Goal: Ask a question

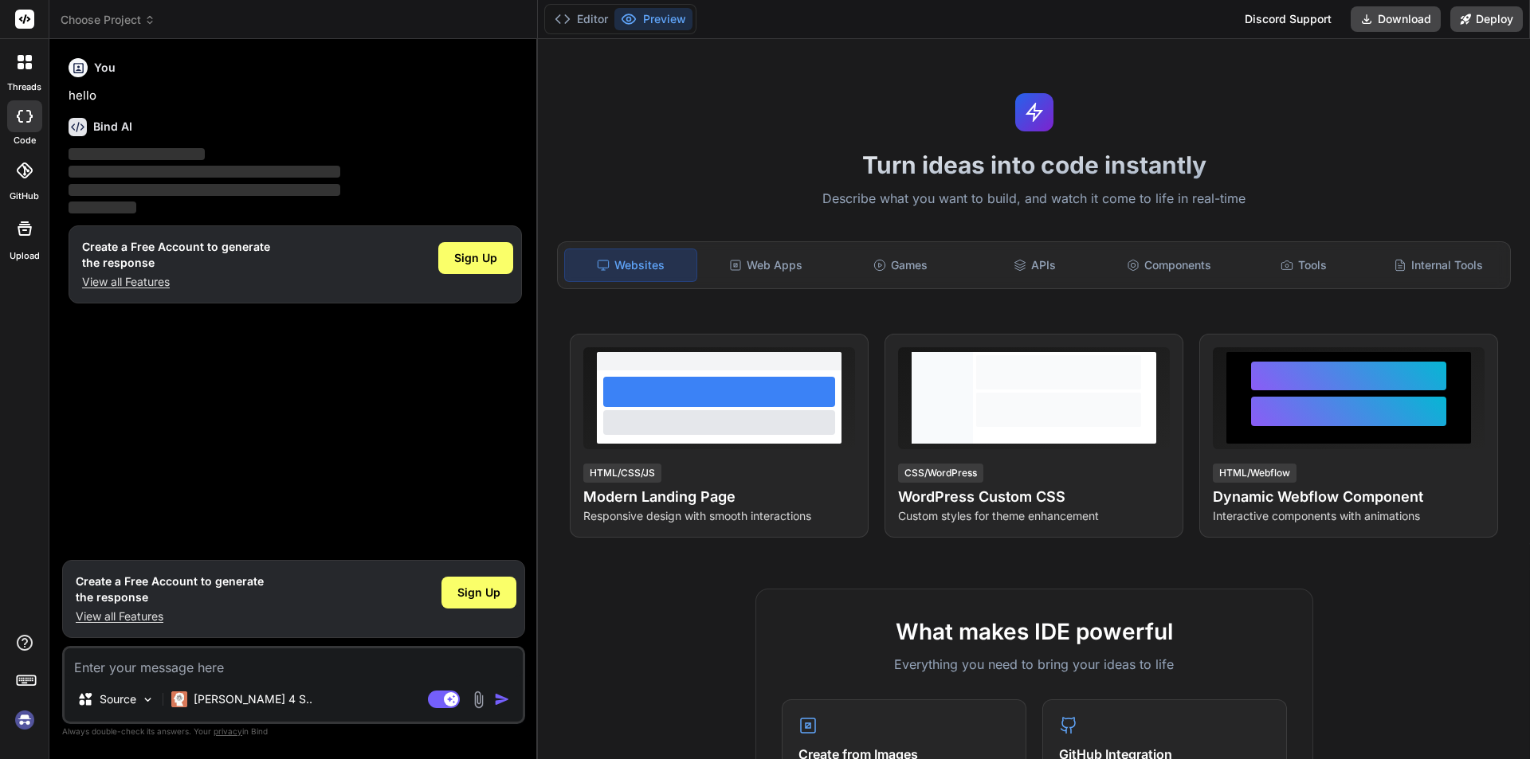
type textarea "x"
type textarea "I am facing network connection issues, when I get connected to Client machine u…"
type textarea "x"
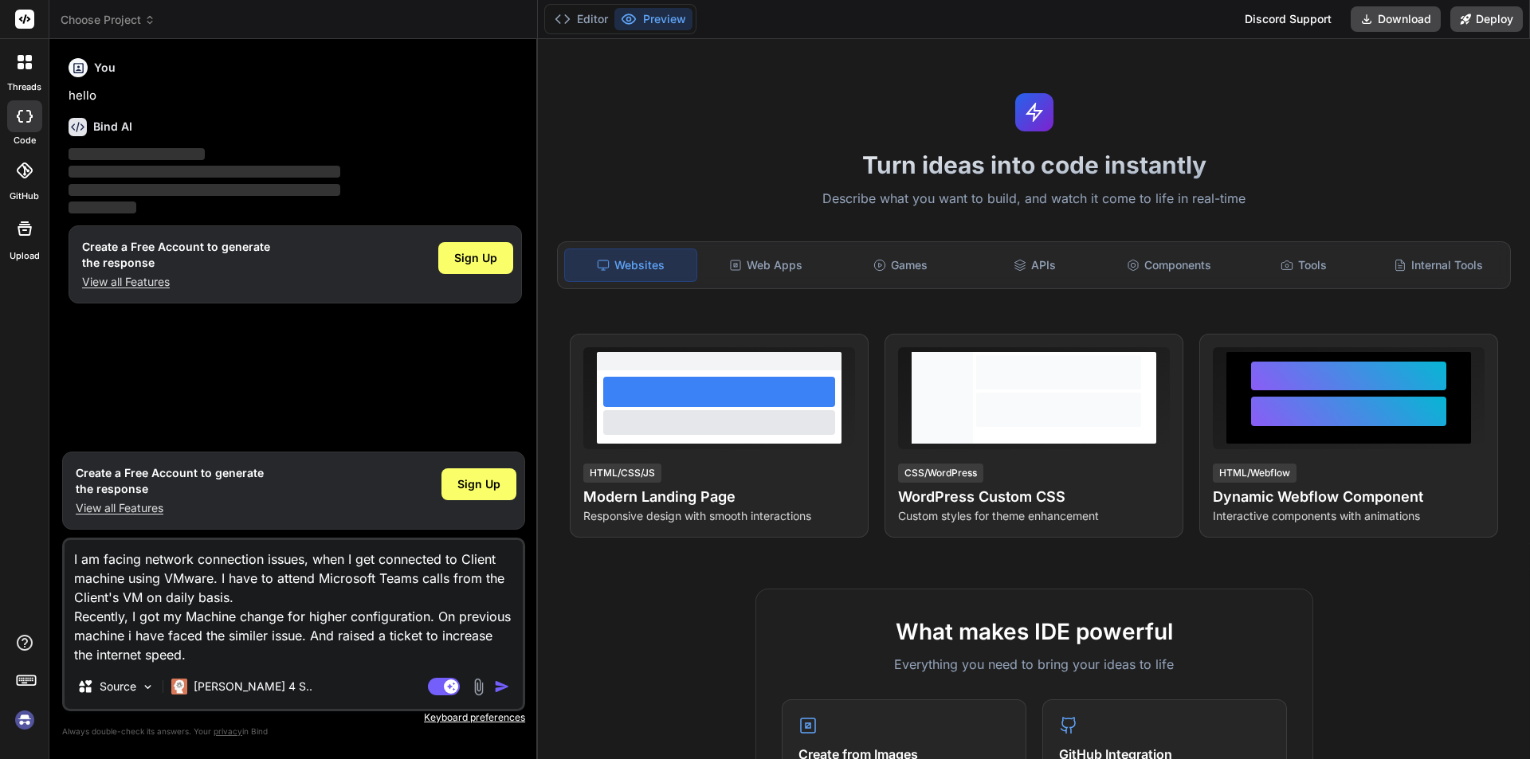
click at [210, 656] on textarea "I am facing network connection issues, when I get connected to Client machine u…" at bounding box center [294, 602] width 458 height 124
type textarea "I am facing network connection issues, when I get connected to Client machine u…"
type textarea "x"
type textarea "I am facing network connection issues, when I get connected to Client machine u…"
type textarea "x"
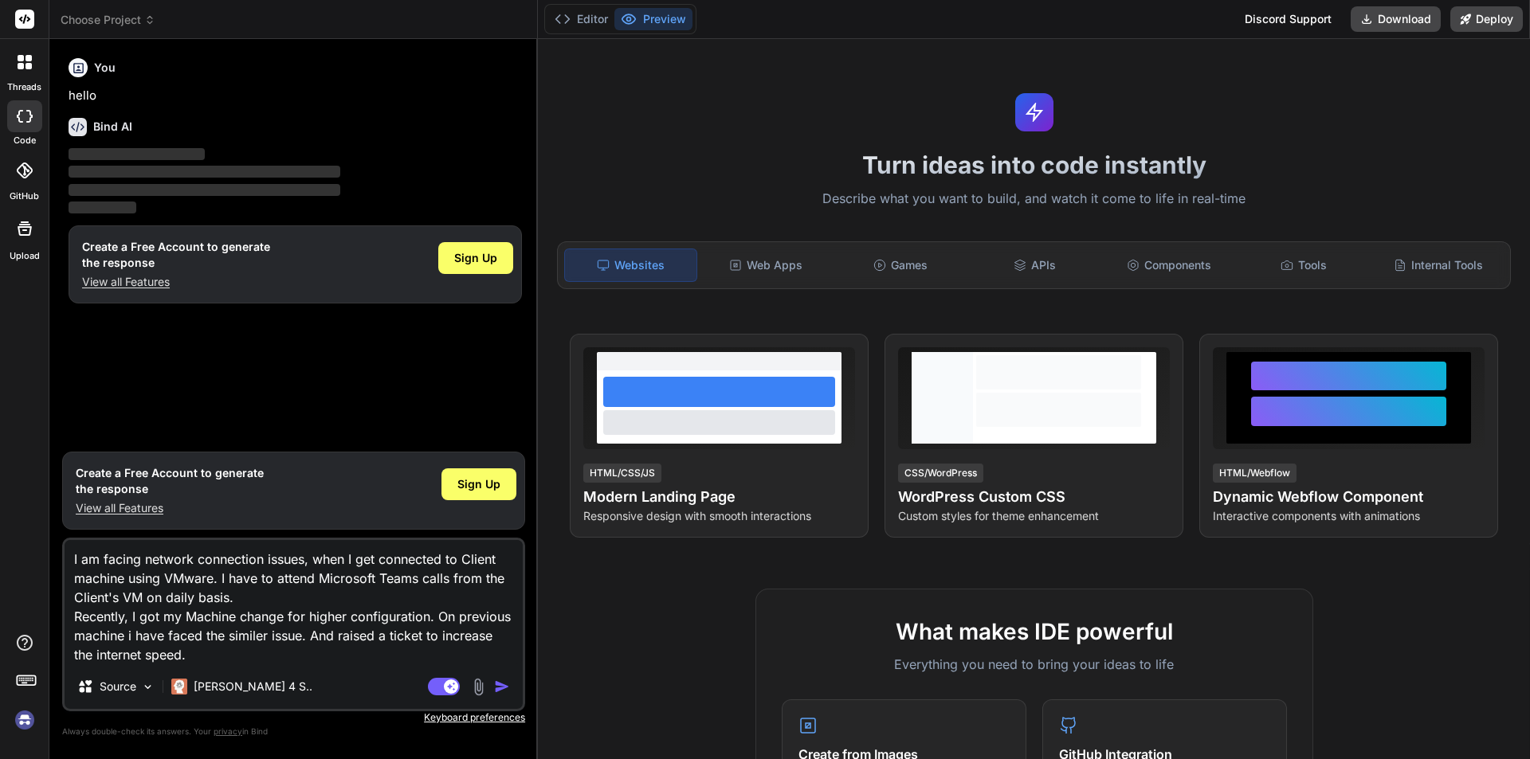
click at [73, 558] on textarea "I am facing network connection issues, when I get connected to Client machine u…" at bounding box center [294, 602] width 458 height 124
type textarea ""I am facing network connection issues, when I get connected to Client machine …"
type textarea "x"
click at [202, 659] on textarea ""I am facing network connection issues, when I get connected to Client machine …" at bounding box center [294, 602] width 458 height 124
type textarea ""I am facing network connection issues, when I get connected to Client machine …"
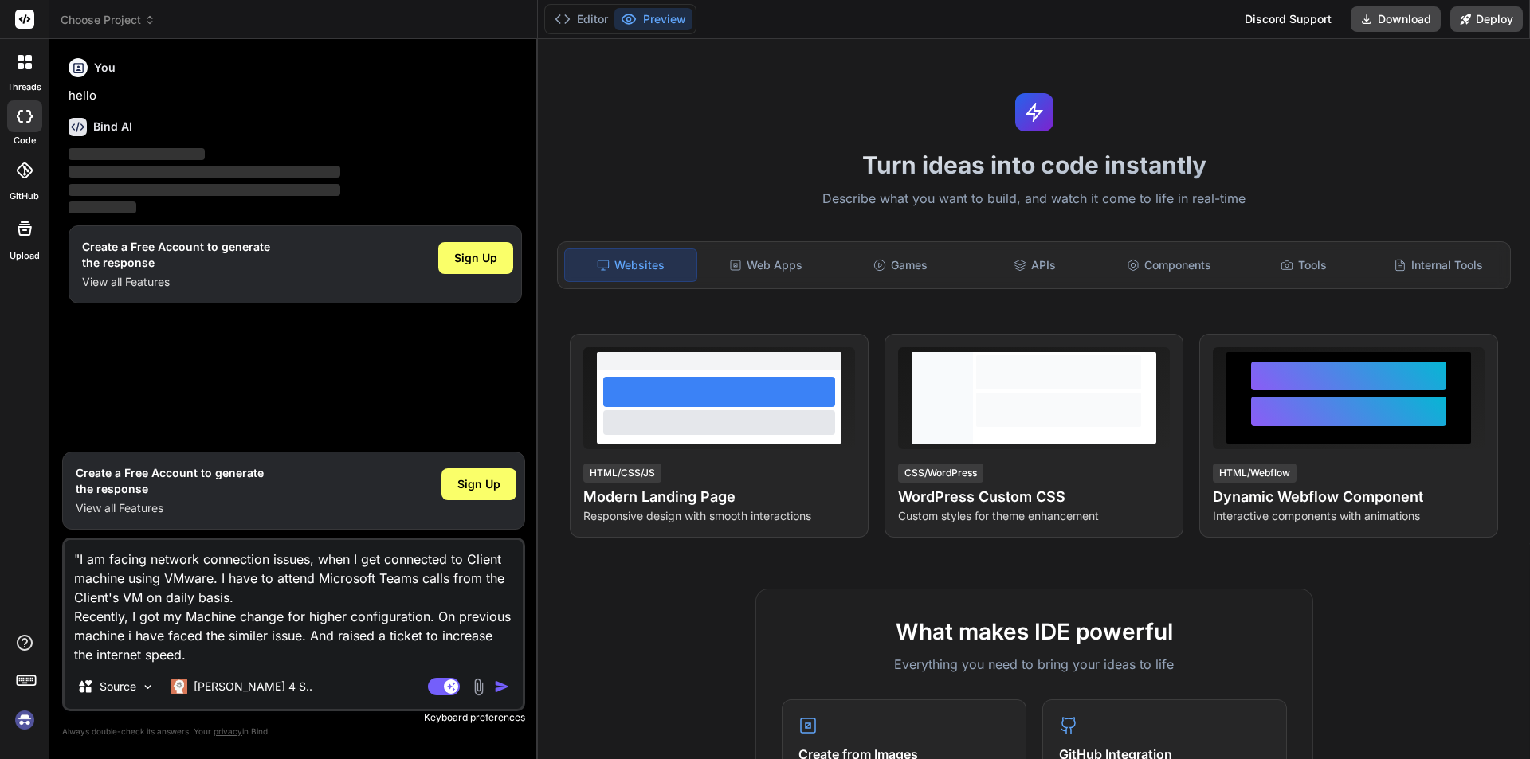
type textarea "x"
type textarea ""I am facing network connection issues, when I get connected to Client machine …"
type textarea "x"
type textarea ""I am facing network connection issues, when I get connected to Client machine …"
type textarea "x"
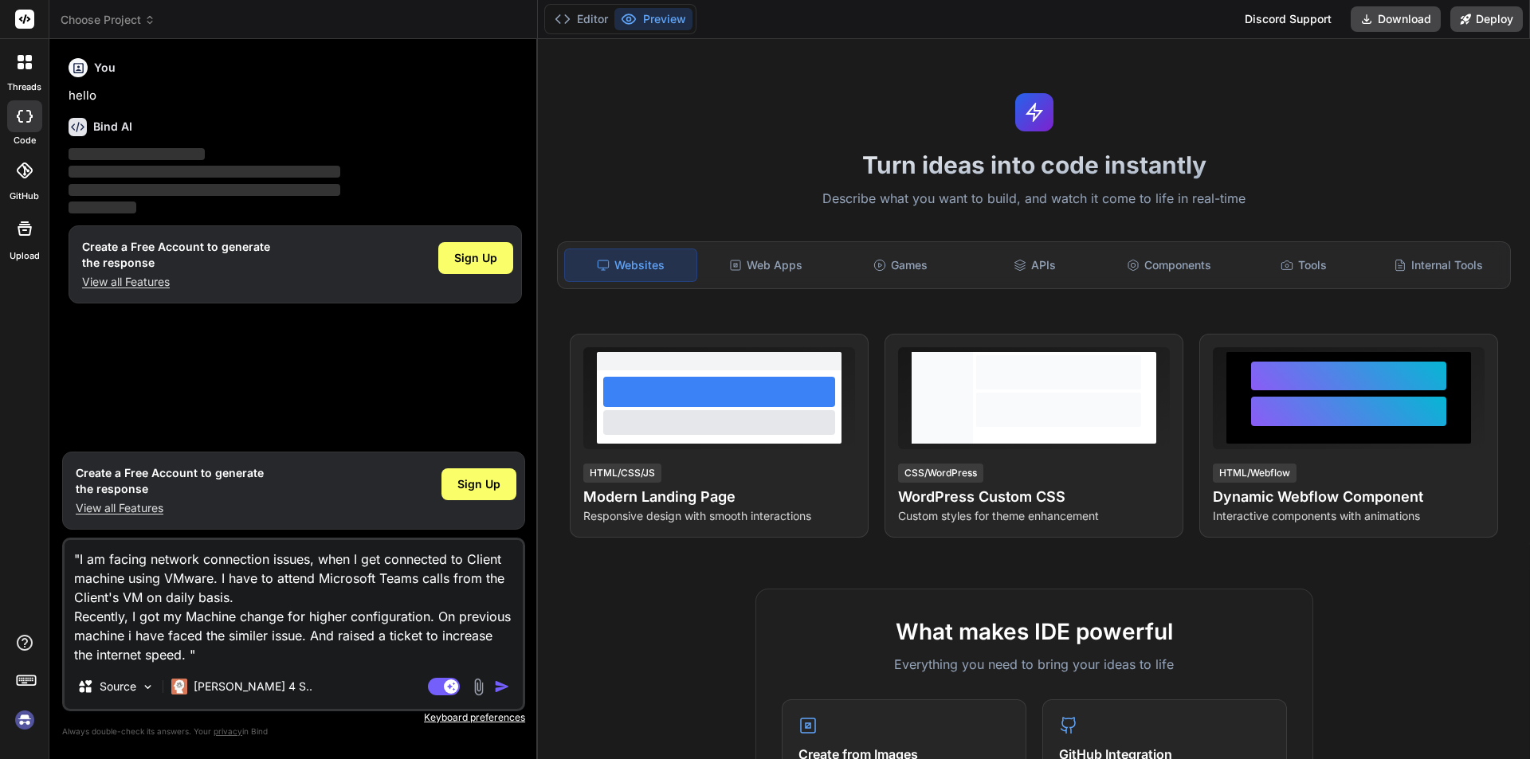
type textarea ""I am facing network connection issues, when I get connected to Client machine …"
type textarea "x"
type textarea ""I am facing network connection issues, when I get connected to Client machine …"
type textarea "x"
type textarea ""I am facing network connection issues, when I get connected to Client machine …"
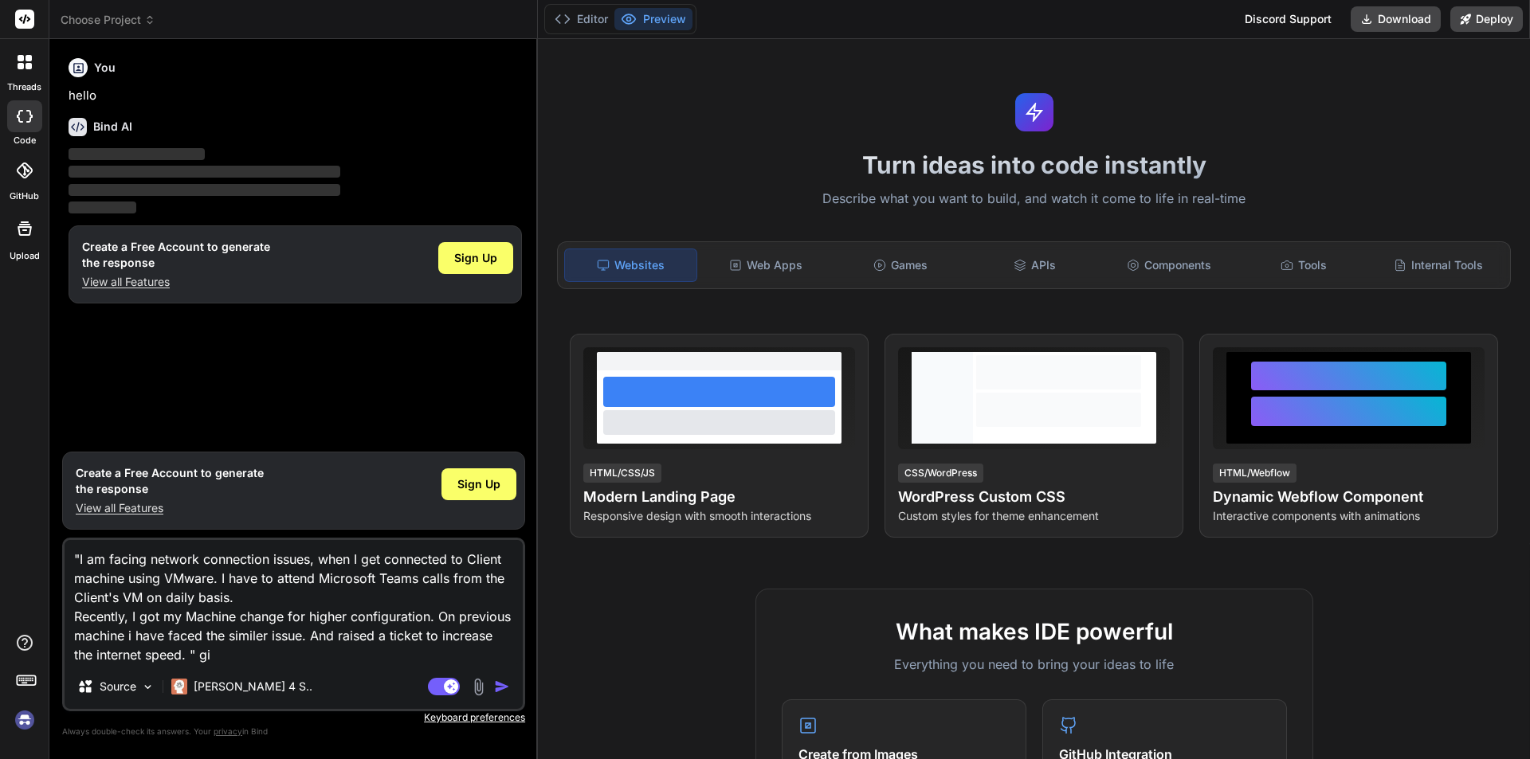
type textarea "x"
type textarea ""I am facing network connection issues, when I get connected to Client machine …"
type textarea "x"
type textarea ""I am facing network connection issues, when I get connected to Client machine …"
type textarea "x"
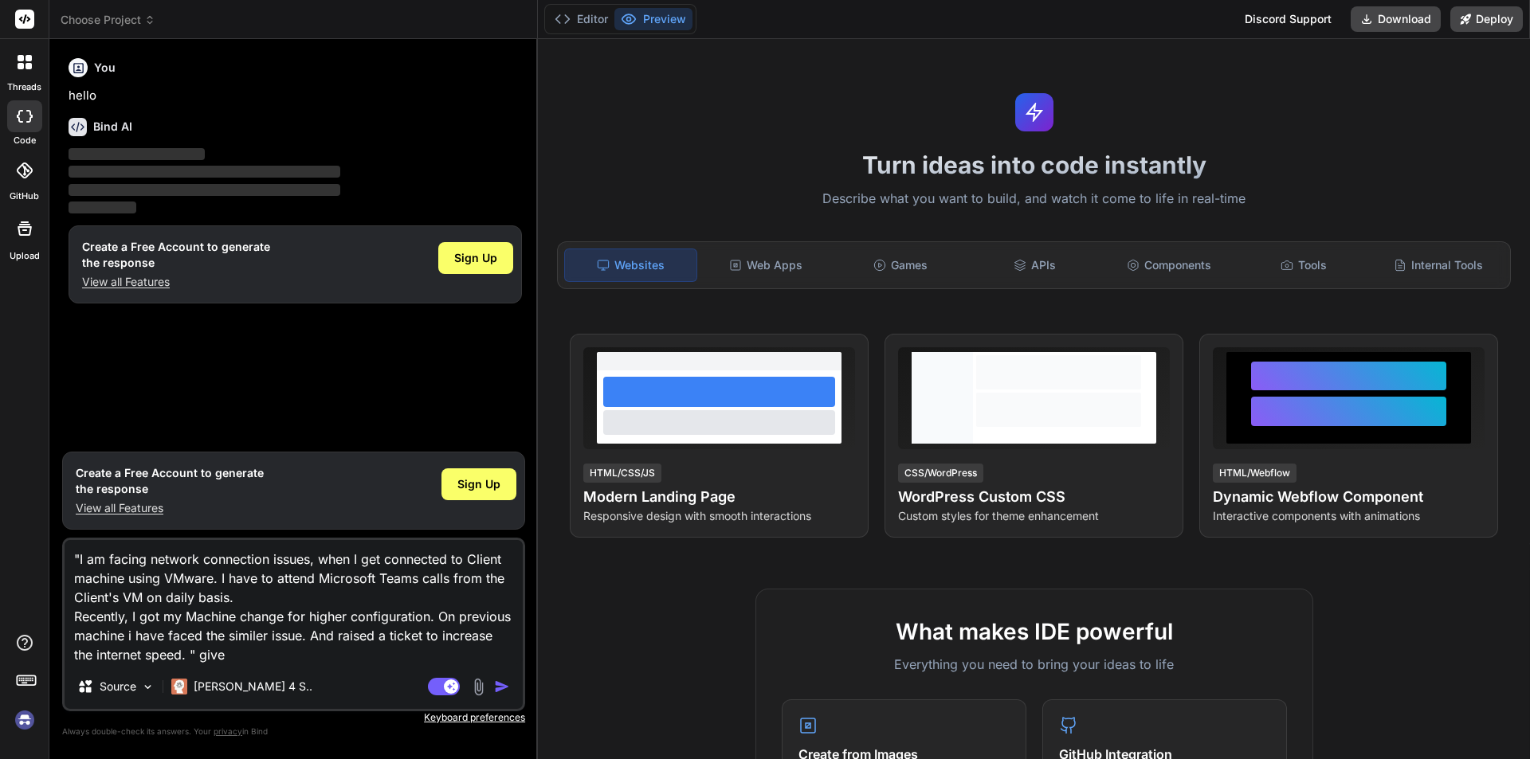
type textarea ""I am facing network connection issues, when I get connected to Client machine …"
type textarea "x"
type textarea ""I am facing network connection issues, when I get connected to Client machine …"
type textarea "x"
type textarea ""I am facing network connection issues, when I get connected to Client machine …"
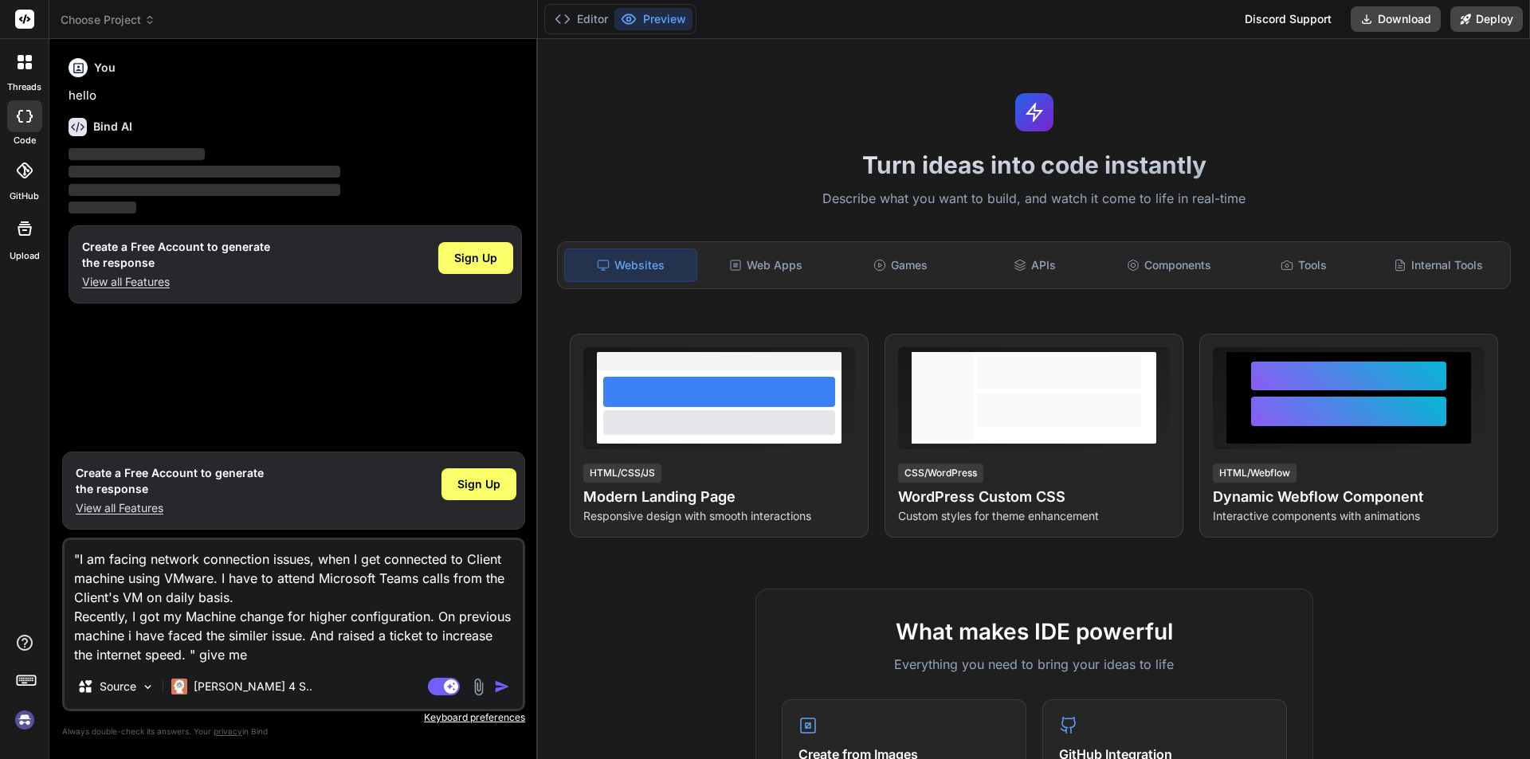
type textarea "x"
type textarea ""I am facing network connection issues, when I get connected to Client machine …"
type textarea "x"
type textarea ""I am facing network connection issues, when I get connected to Client machine …"
type textarea "x"
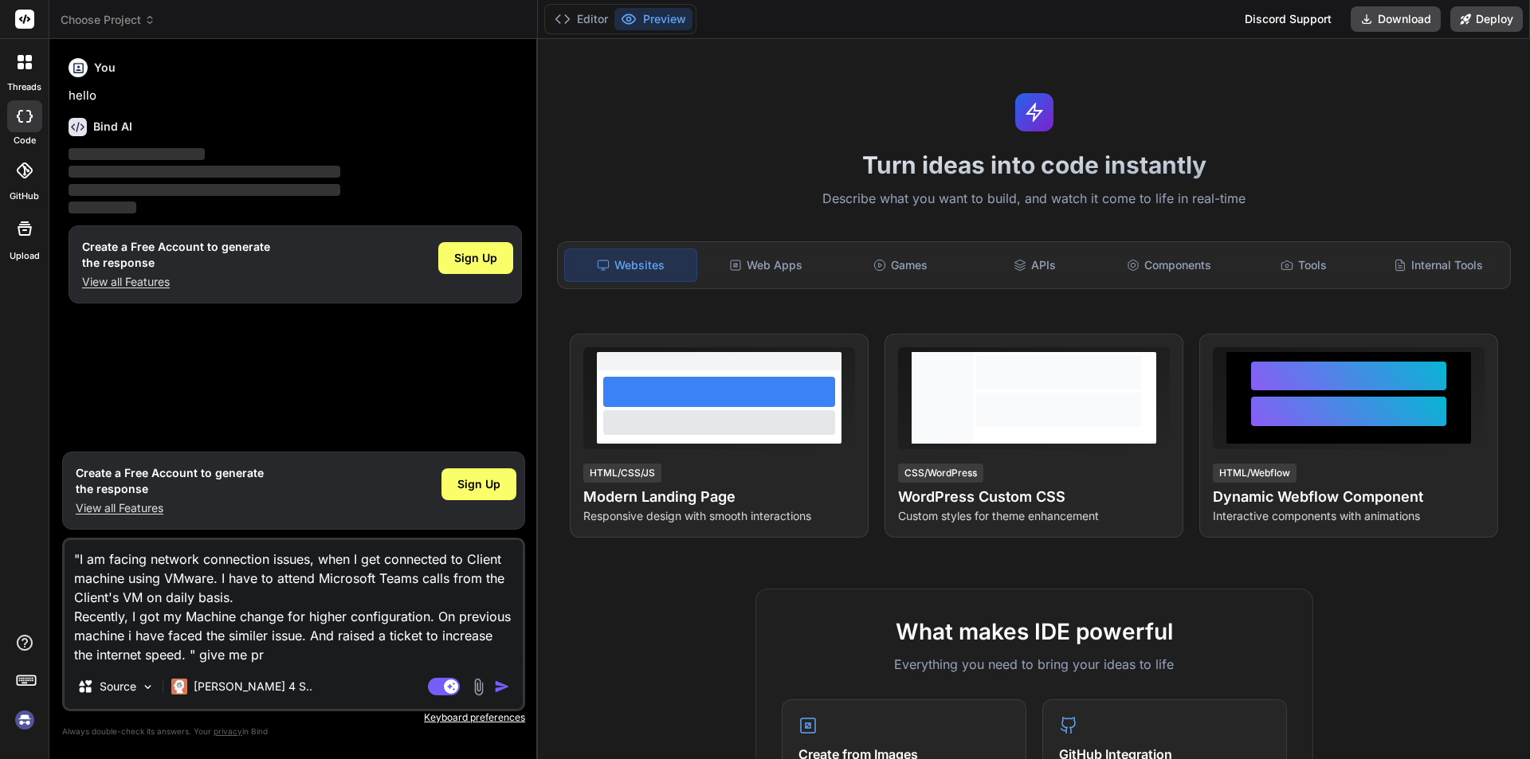
type textarea ""I am facing network connection issues, when I get connected to Client machine …"
type textarea "x"
type textarea ""I am facing network connection issues, when I get connected to Client machine …"
type textarea "x"
type textarea ""I am facing network connection issues, when I get connected to Client machine …"
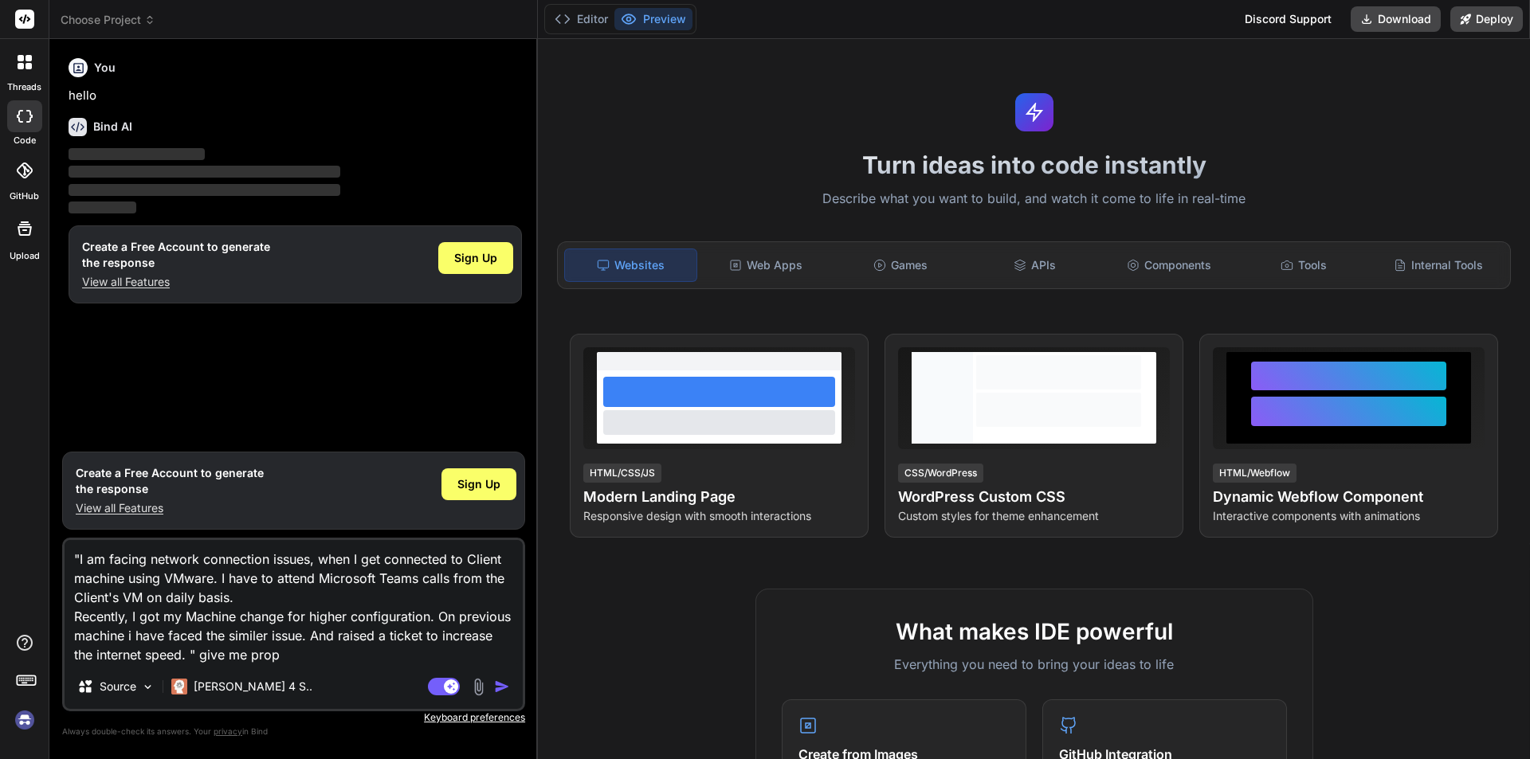
type textarea "x"
type textarea ""I am facing network connection issues, when I get connected to Client machine …"
type textarea "x"
type textarea ""I am facing network connection issues, when I get connected to Client machine …"
type textarea "x"
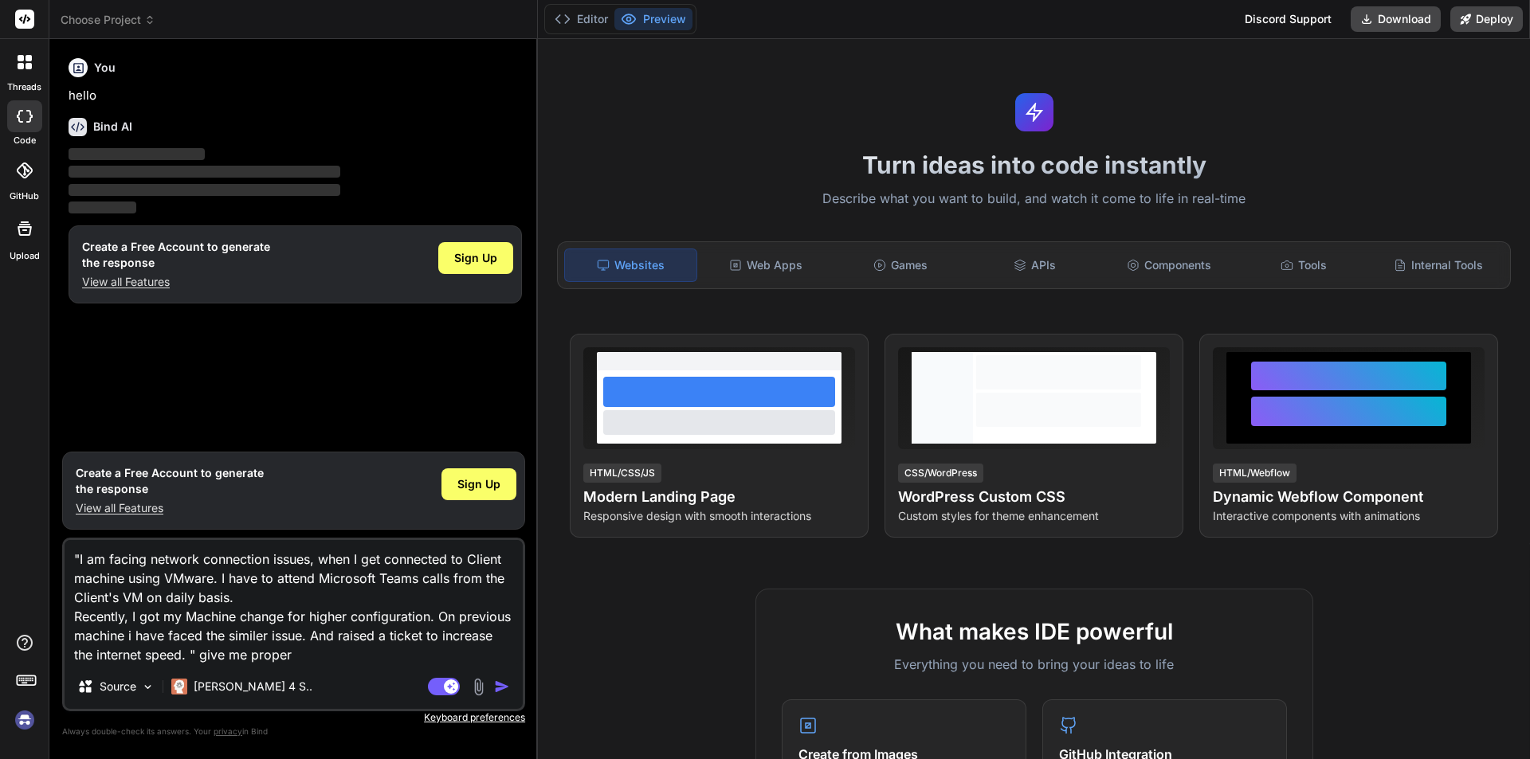
type textarea ""I am facing network connection issues, when I get connected to Client machine …"
type textarea "x"
type textarea ""I am facing network connection issues, when I get connected to Client machine …"
type textarea "x"
type textarea ""I am facing network connection issues, when I get connected to Client machine …"
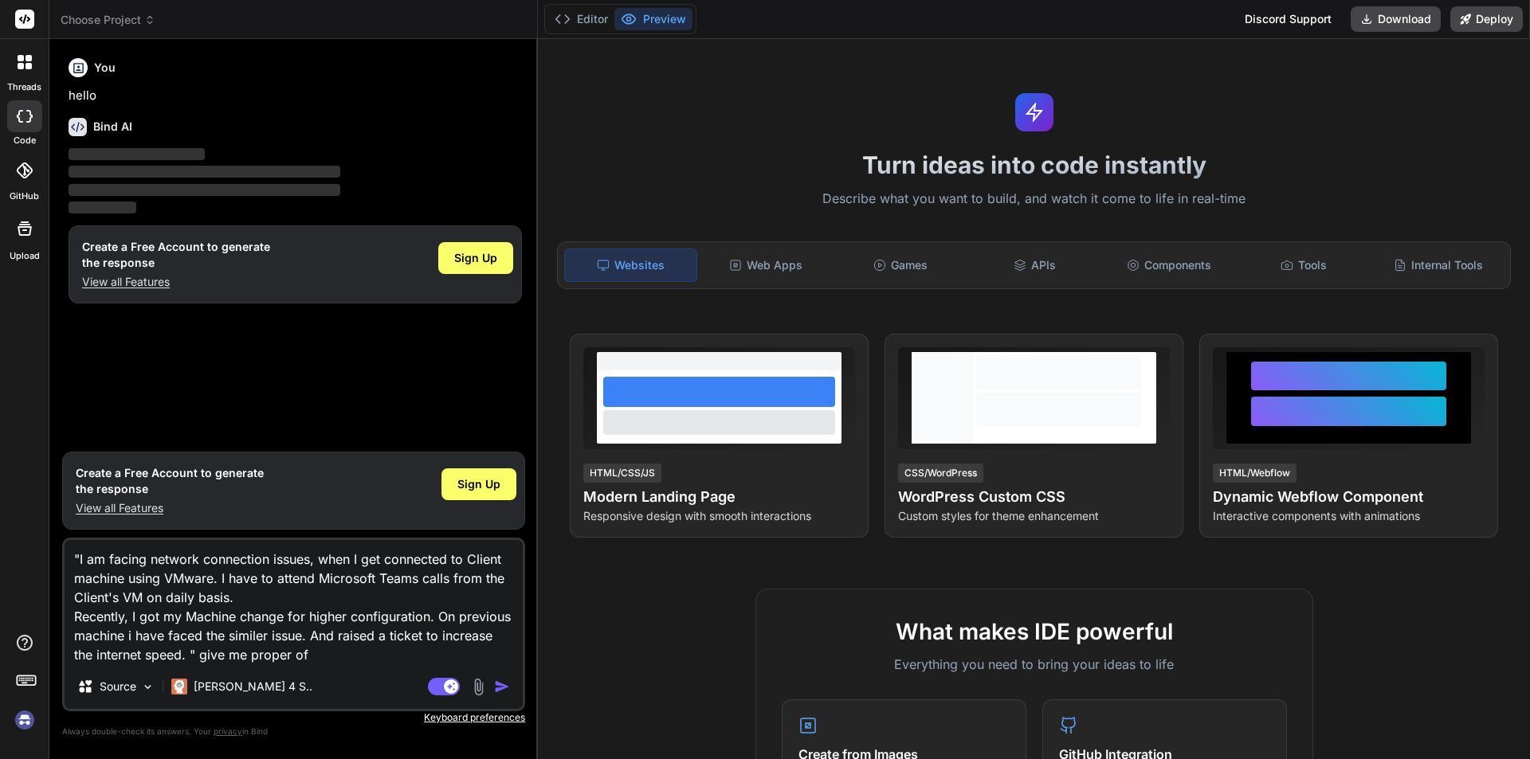
type textarea "x"
type textarea ""I am facing network connection issues, when I get connected to Client machine …"
type textarea "x"
type textarea ""I am facing network connection issues, when I get connected to Client machine …"
type textarea "x"
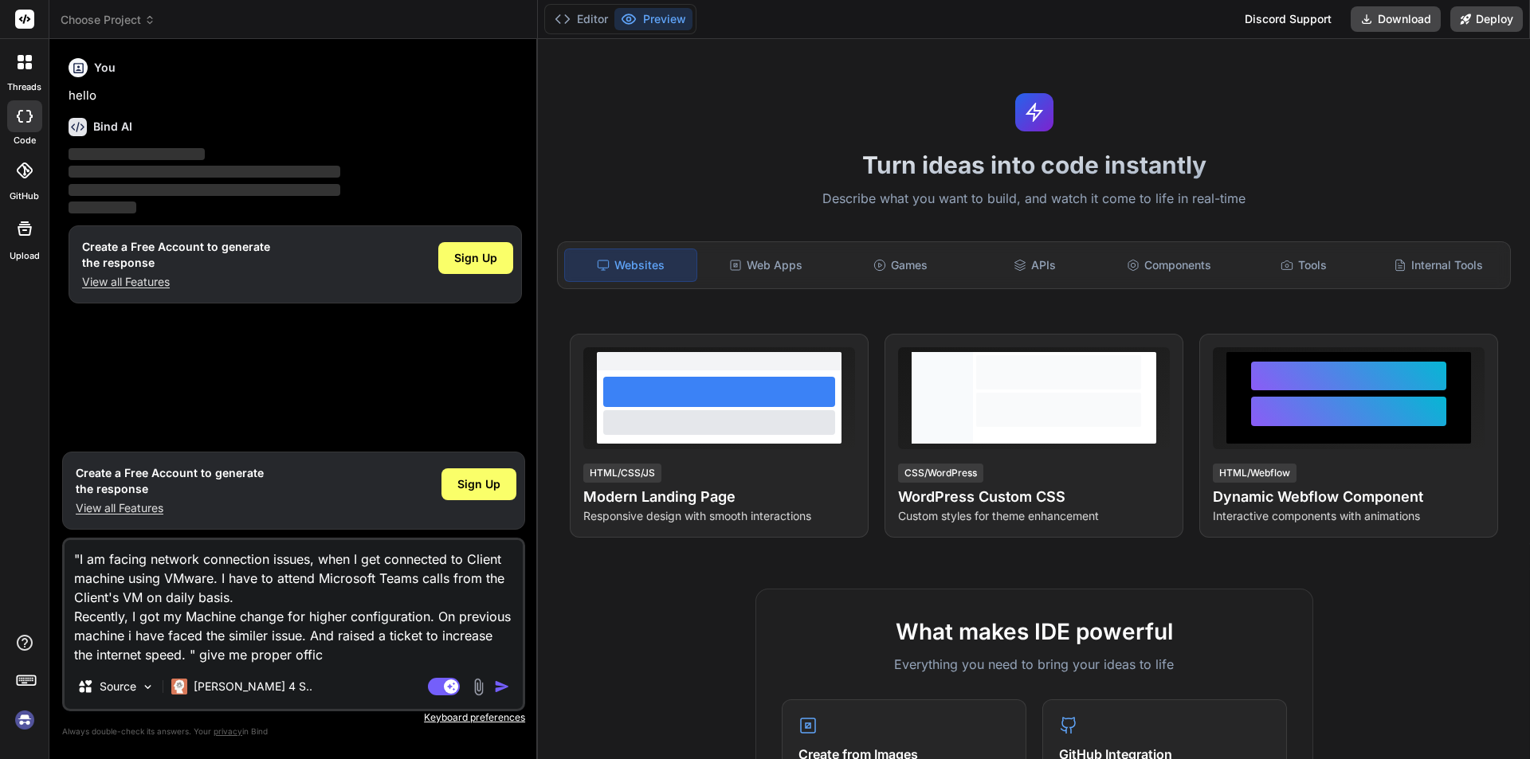
type textarea ""I am facing network connection issues, when I get connected to Client machine …"
type textarea "x"
type textarea ""I am facing network connection issues, when I get connected to Client machine …"
type textarea "x"
type textarea ""I am facing network connection issues, when I get connected to Client machine …"
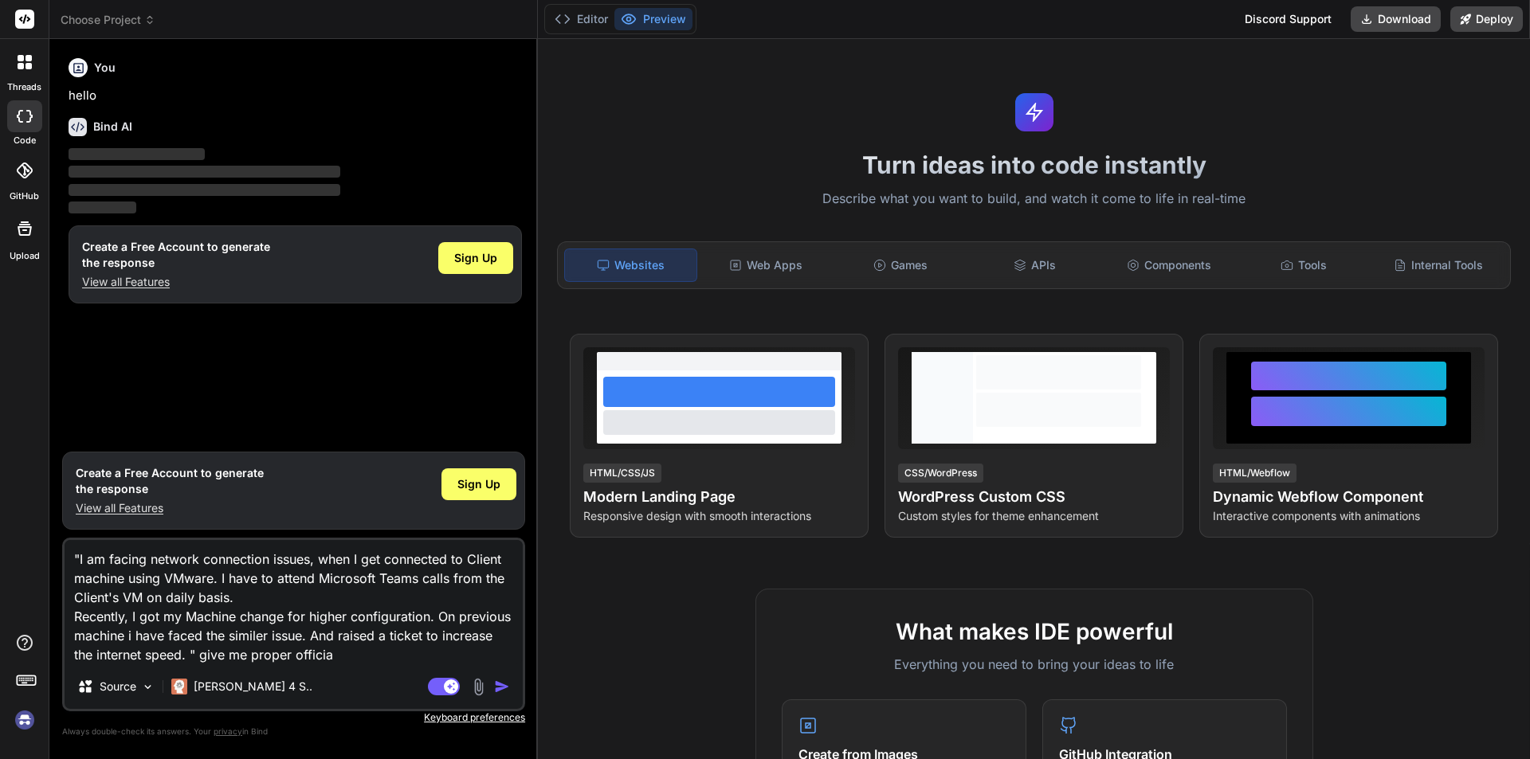
type textarea "x"
type textarea ""I am facing network connection issues, when I get connected to Client machine …"
type textarea "x"
type textarea ""I am facing network connection issues, when I get connected to Client machine …"
type textarea "x"
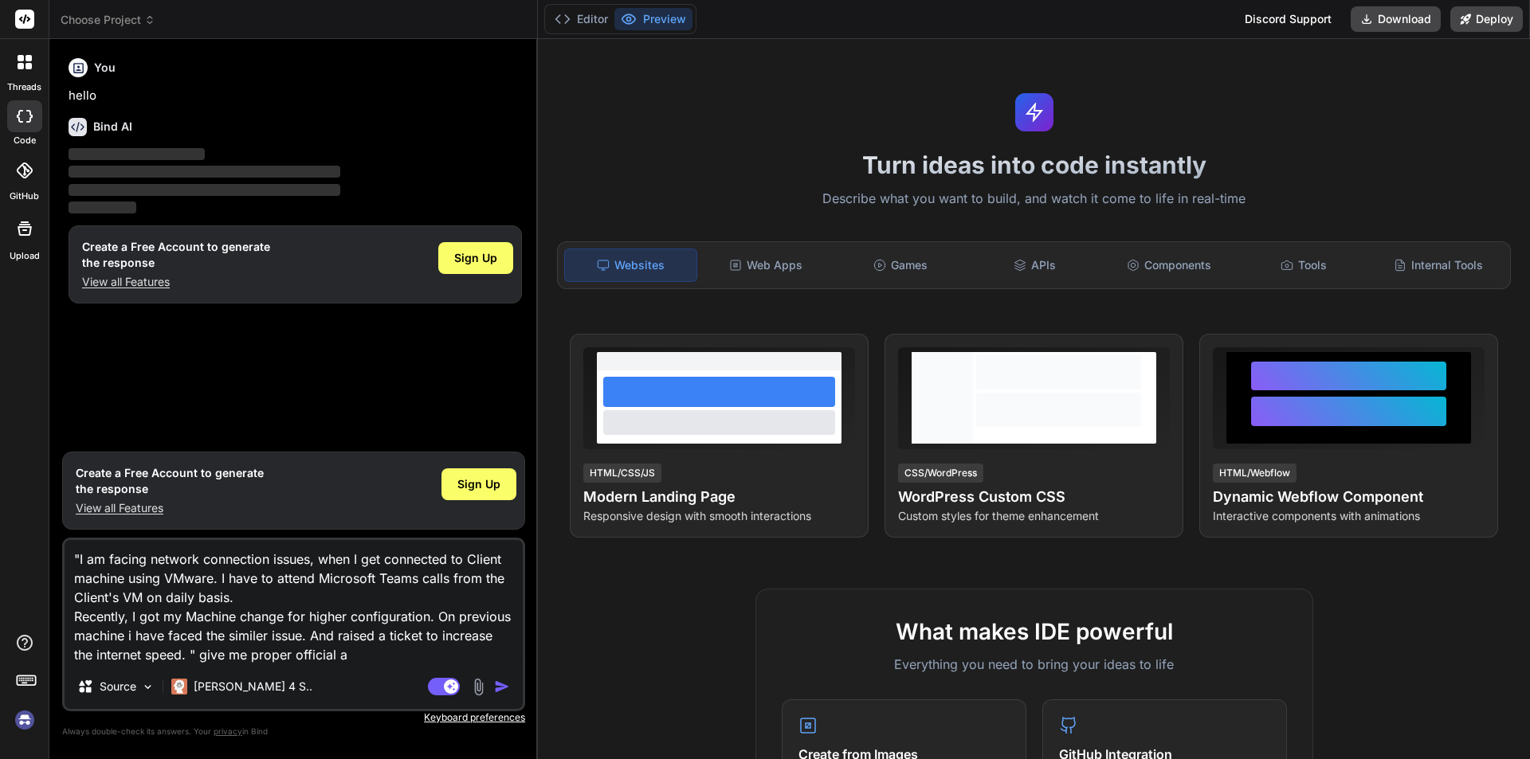
type textarea ""I am facing network connection issues, when I get connected to Client machine …"
type textarea "x"
type textarea ""I am facing network connection issues, when I get connected to Client machine …"
type textarea "x"
type textarea ""I am facing network connection issues, when I get connected to Client machine …"
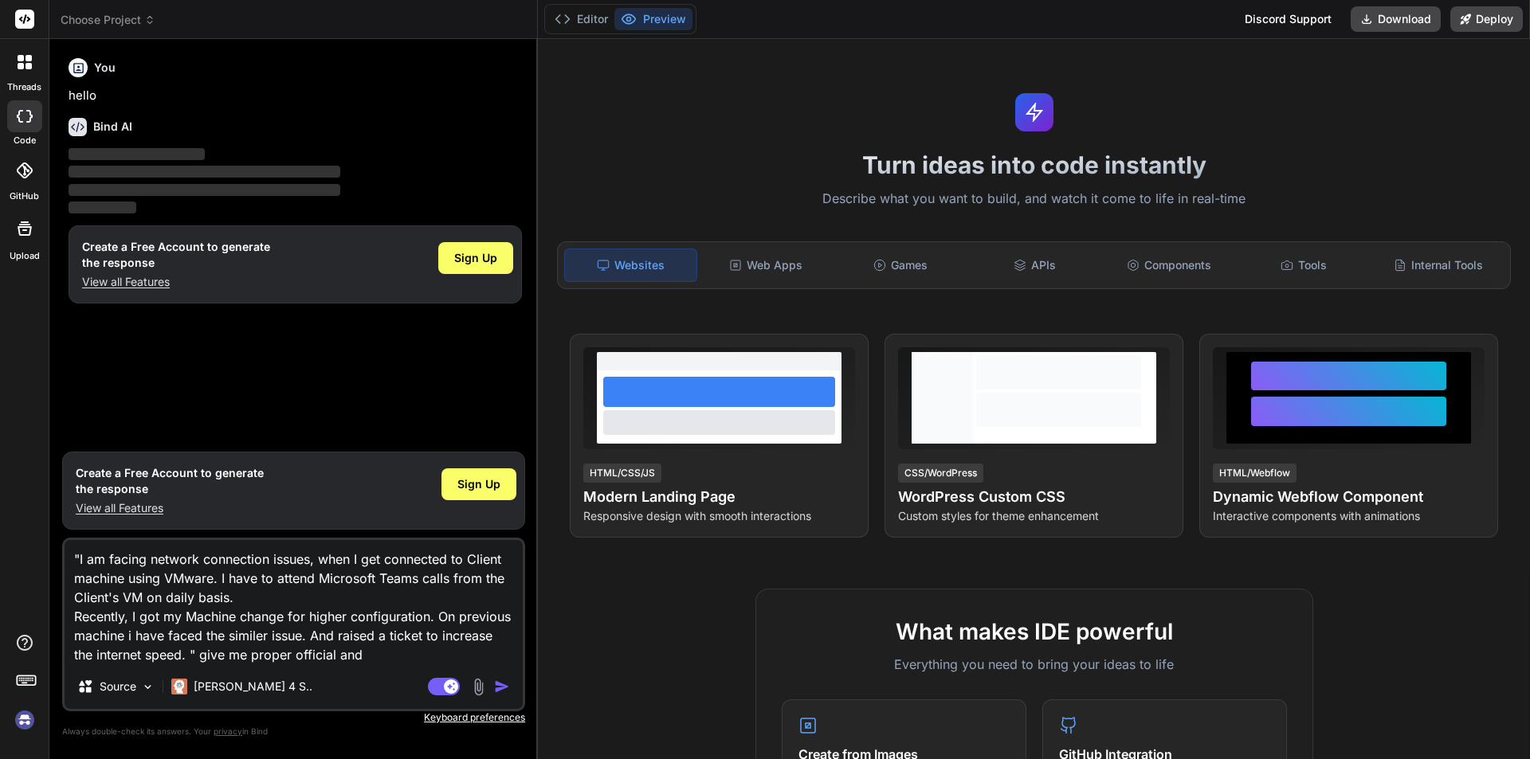
type textarea "x"
type textarea ""I am facing network connection issues, when I get connected to Client machine …"
type textarea "x"
type textarea ""I am facing network connection issues, when I get connected to Client machine …"
type textarea "x"
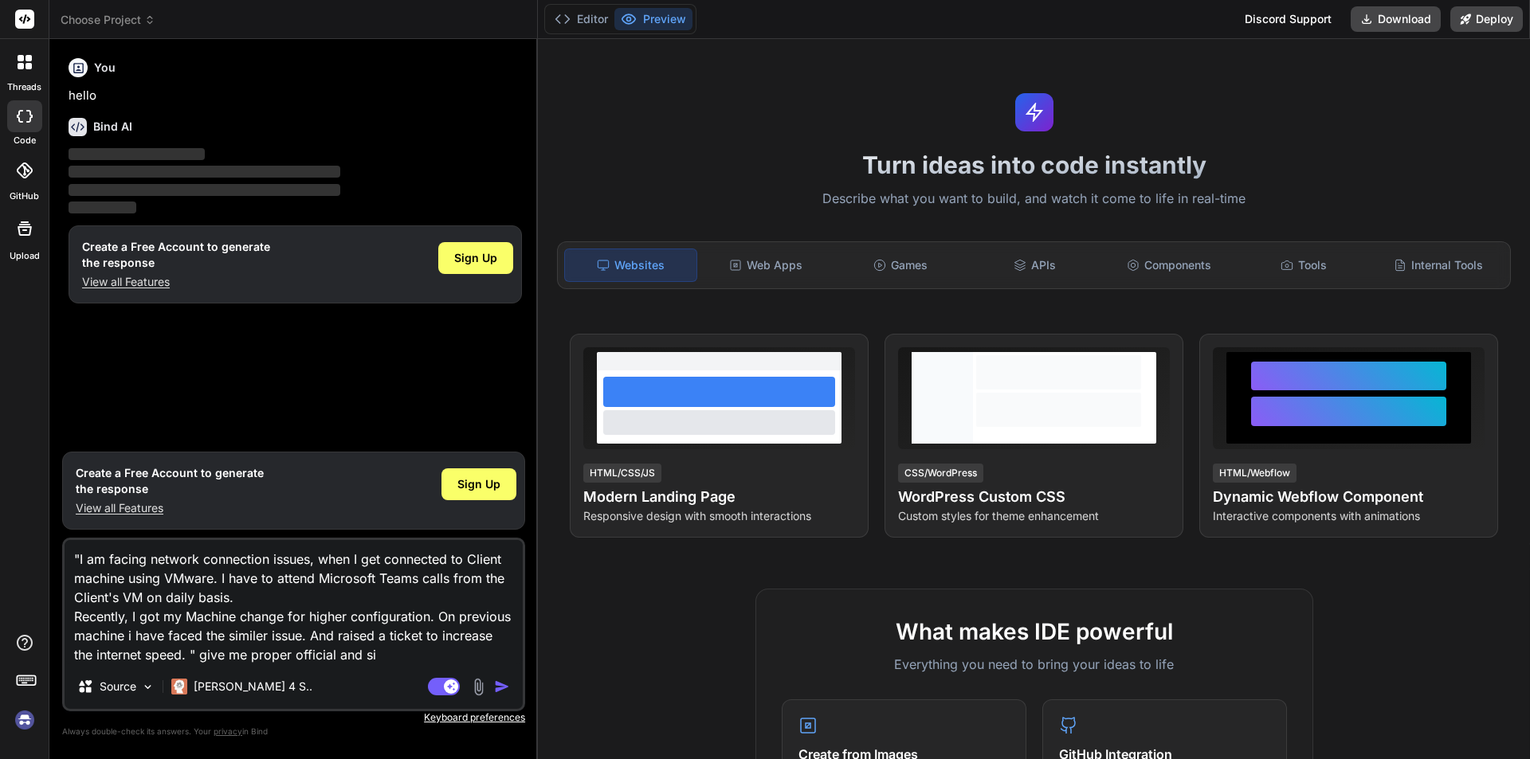
type textarea ""I am facing network connection issues, when I get connected to Client machine …"
type textarea "x"
type textarea ""I am facing network connection issues, when I get connected to Client machine …"
type textarea "x"
type textarea ""I am facing network connection issues, when I get connected to Client machine …"
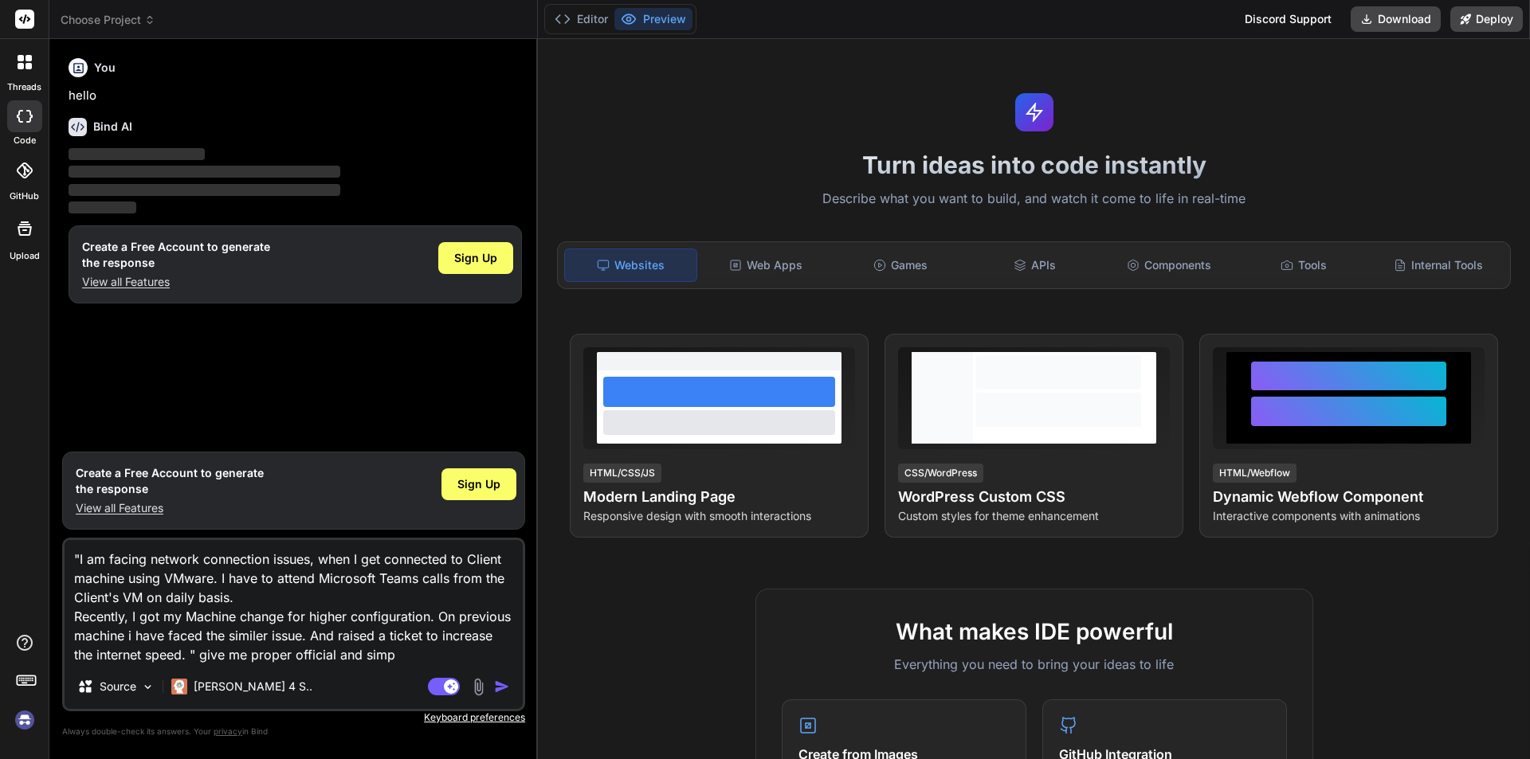
type textarea "x"
type textarea ""I am facing network connection issues, when I get connected to Client machine …"
type textarea "x"
type textarea ""I am facing network connection issues, when I get connected to Client machine …"
type textarea "x"
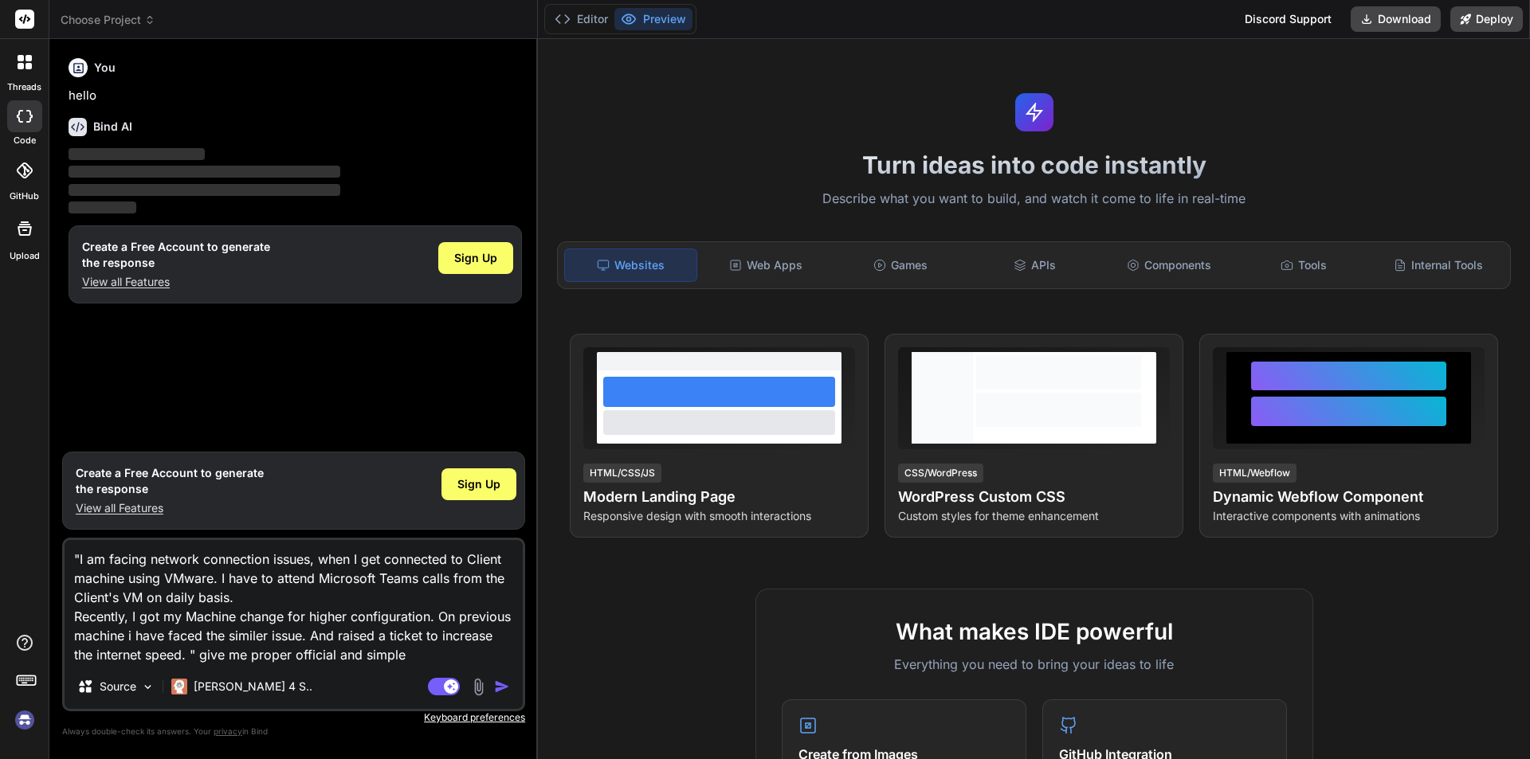
type textarea ""I am facing network connection issues, when I get connected to Client machine …"
type textarea "x"
type textarea ""I am facing network connection issues, when I get connected to Client machine …"
type textarea "x"
type textarea ""I am facing network connection issues, when I get connected to Client machine …"
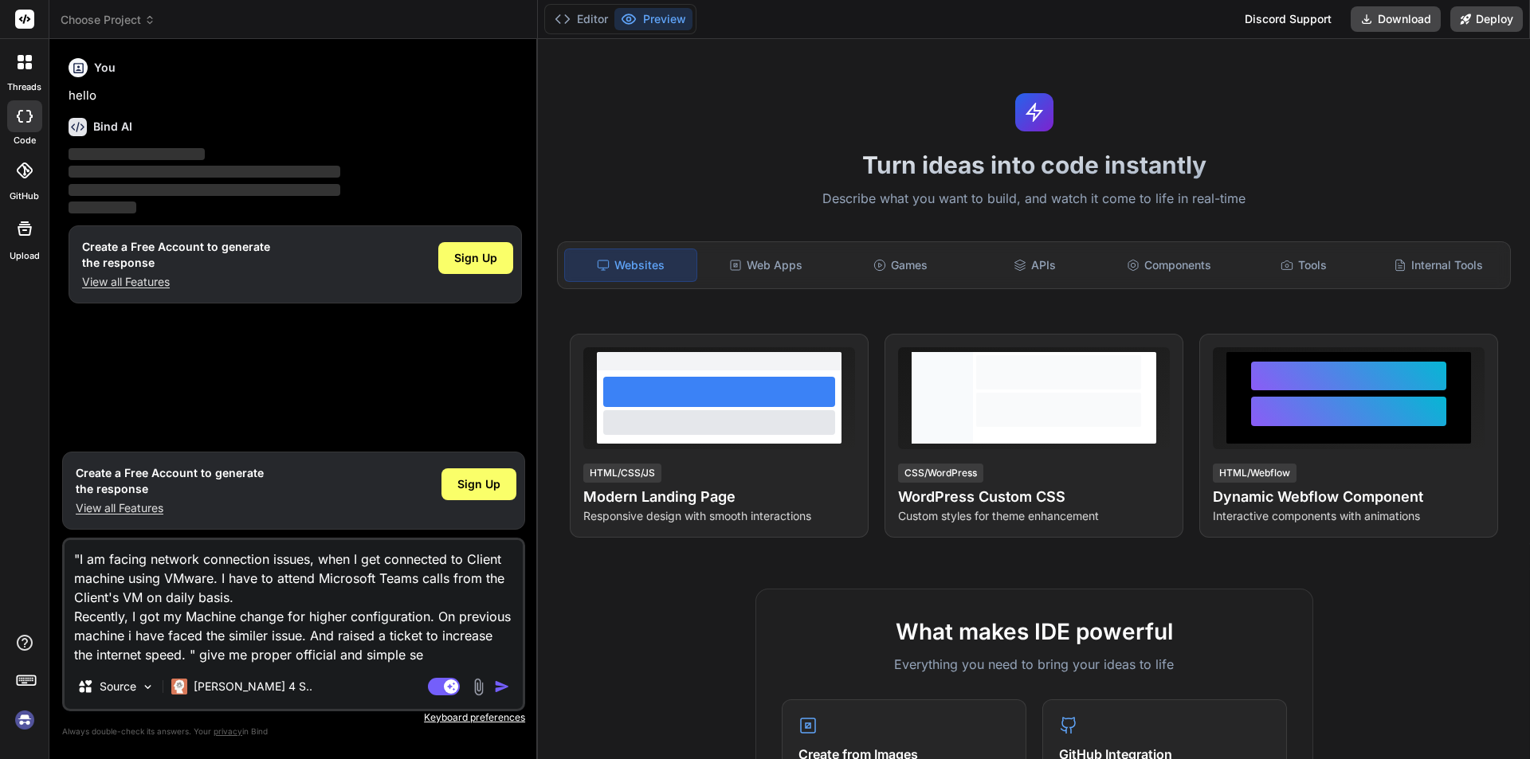
type textarea "x"
type textarea ""I am facing network connection issues, when I get connected to Client machine …"
type textarea "x"
type textarea ""I am facing network connection issues, when I get connected to Client machine …"
type textarea "x"
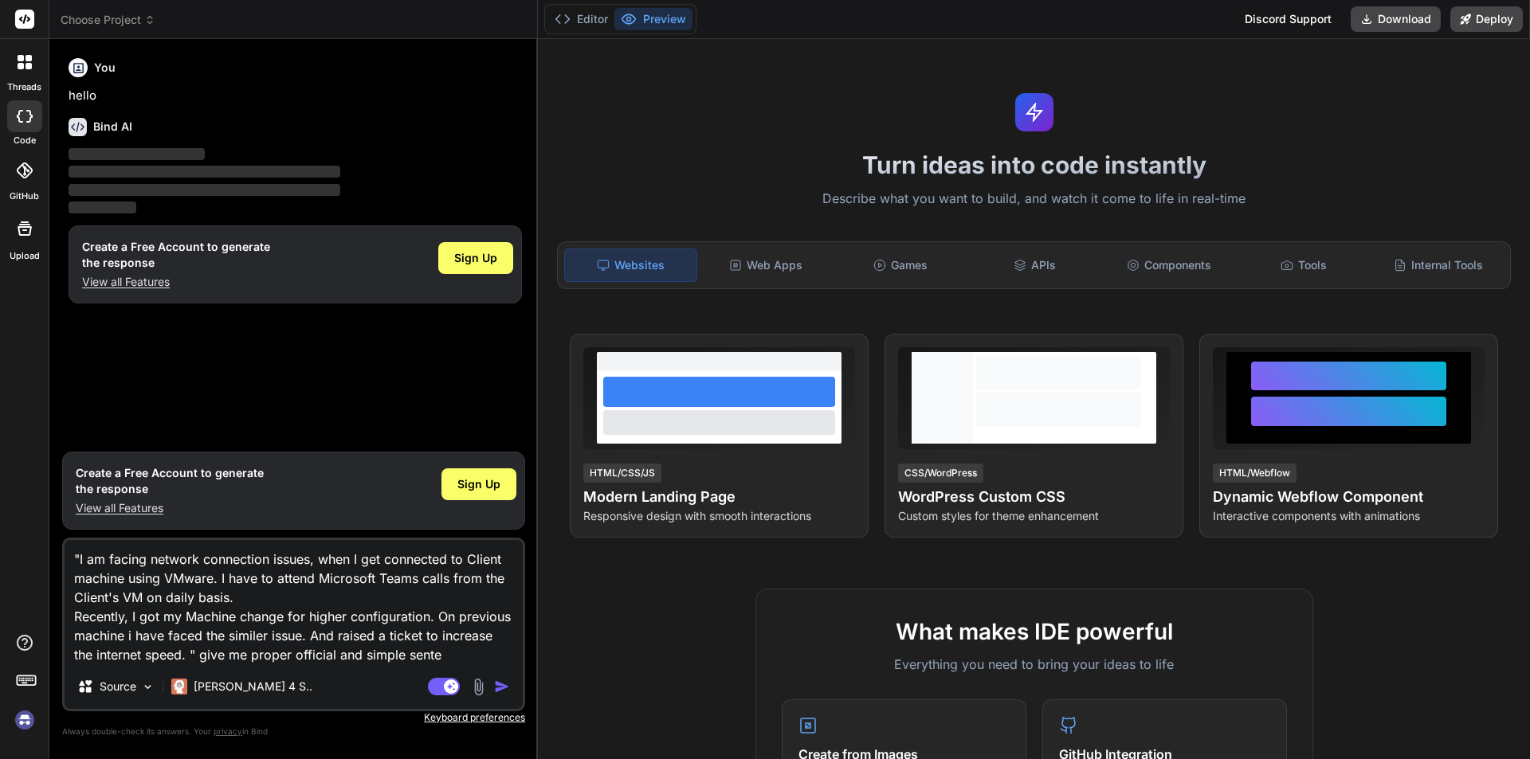
type textarea ""I am facing network connection issues, when I get connected to Client machine …"
type textarea "x"
type textarea ""I am facing network connection issues, when I get connected to Client machine …"
type textarea "x"
type textarea ""I am facing network connection issues, when I get connected to Client machine …"
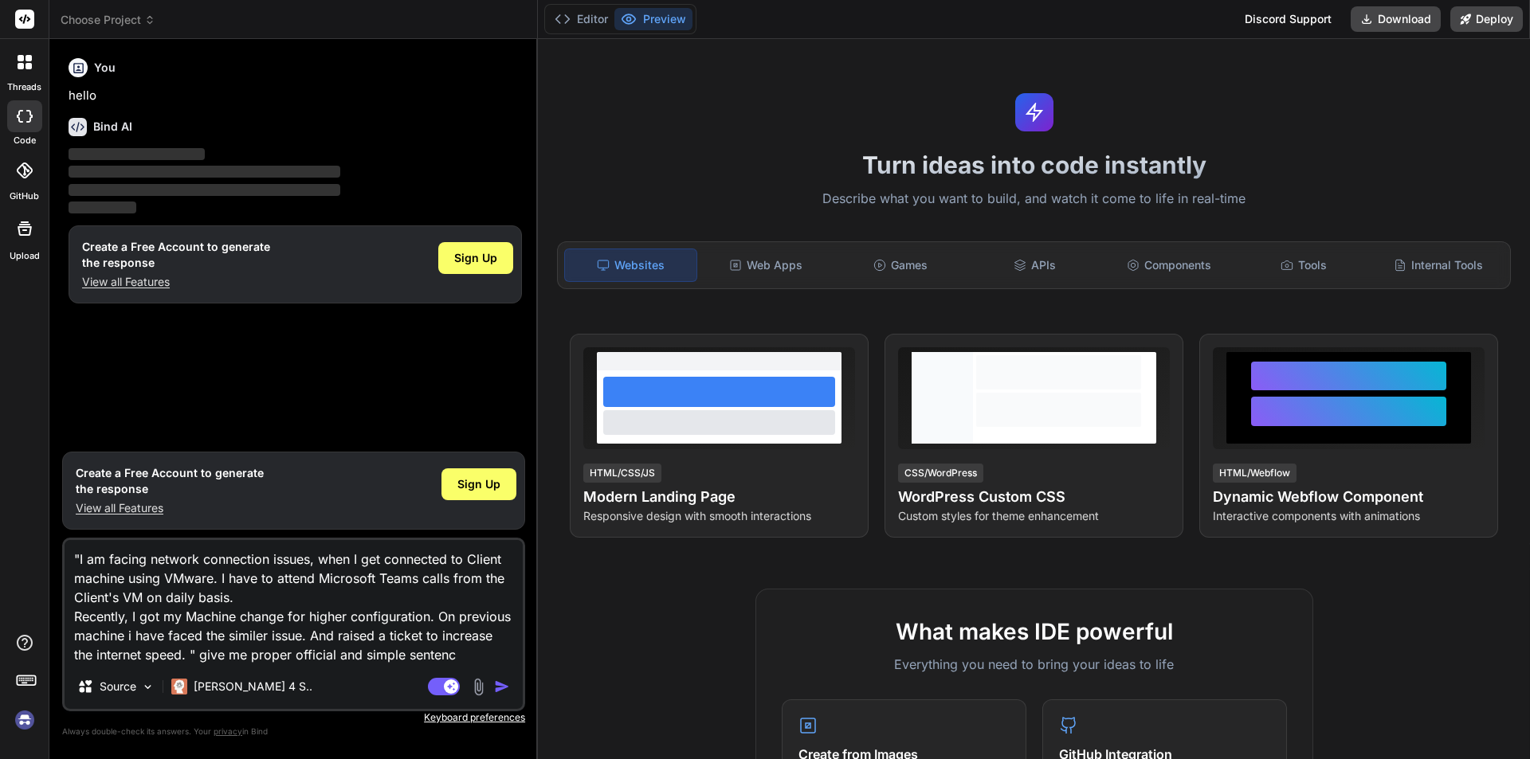
type textarea "x"
type textarea ""I am facing network connection issues, when I get connected to Client machine …"
type textarea "x"
type textarea ""I am facing network connection issues, when I get connected to Client machine …"
click at [504, 681] on img "button" at bounding box center [502, 687] width 16 height 16
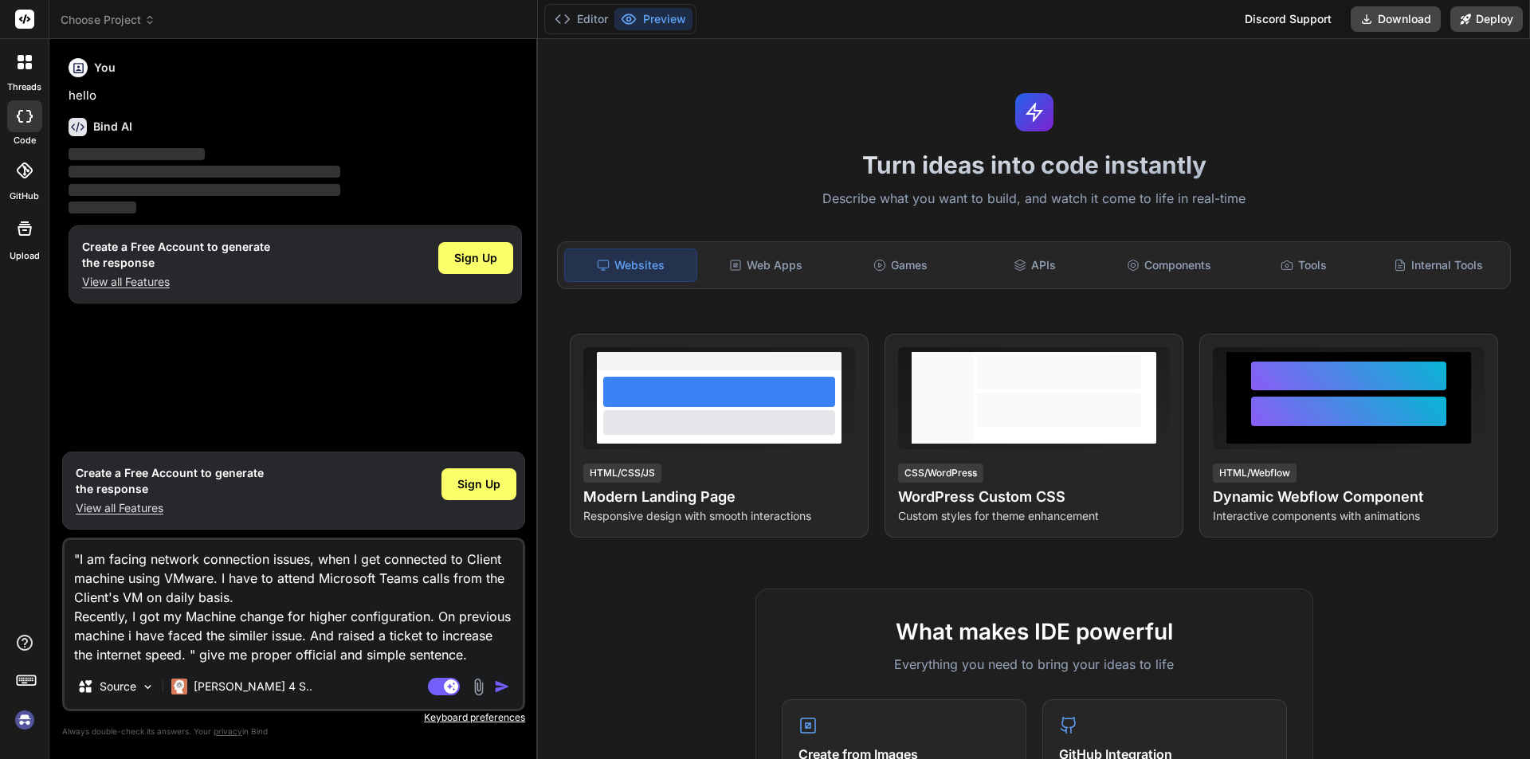
click at [503, 685] on img "button" at bounding box center [502, 687] width 16 height 16
click at [449, 689] on rect at bounding box center [451, 687] width 14 height 14
type textarea "x"
click at [501, 691] on img "button" at bounding box center [502, 687] width 16 height 16
click at [501, 688] on img "button" at bounding box center [502, 687] width 16 height 16
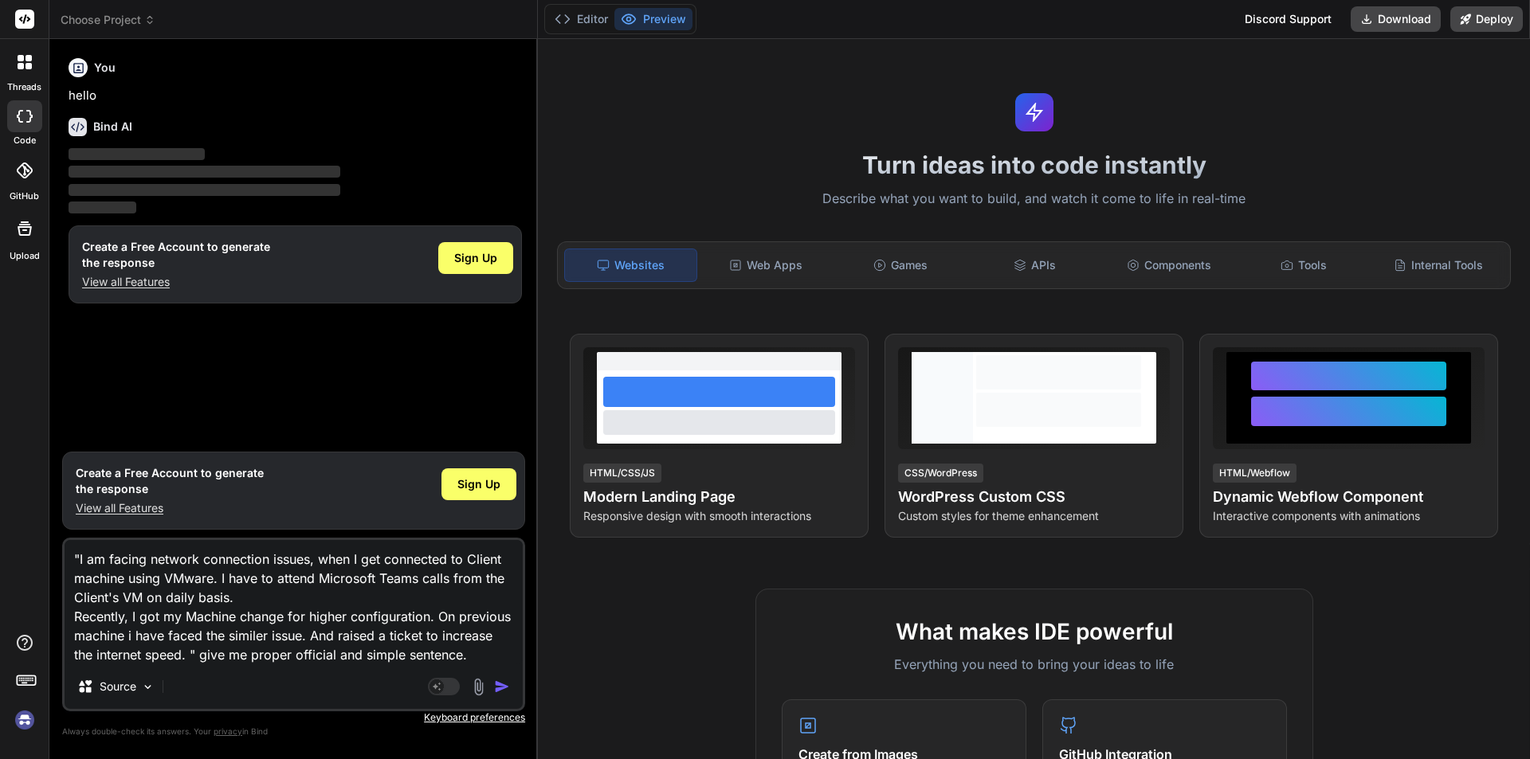
click at [501, 688] on img "button" at bounding box center [502, 687] width 16 height 16
